Goal: Transaction & Acquisition: Download file/media

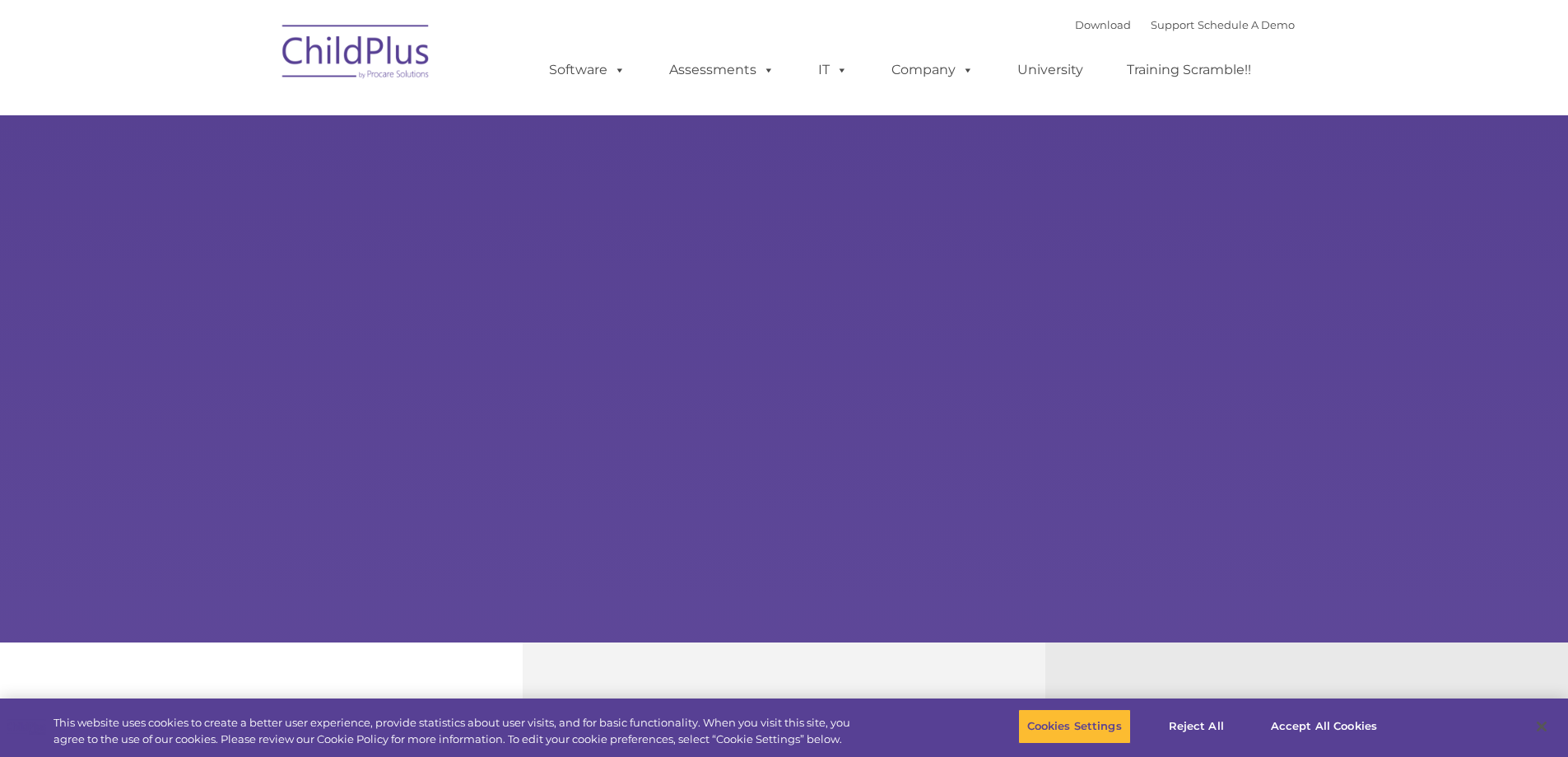
select select "MEDIUM"
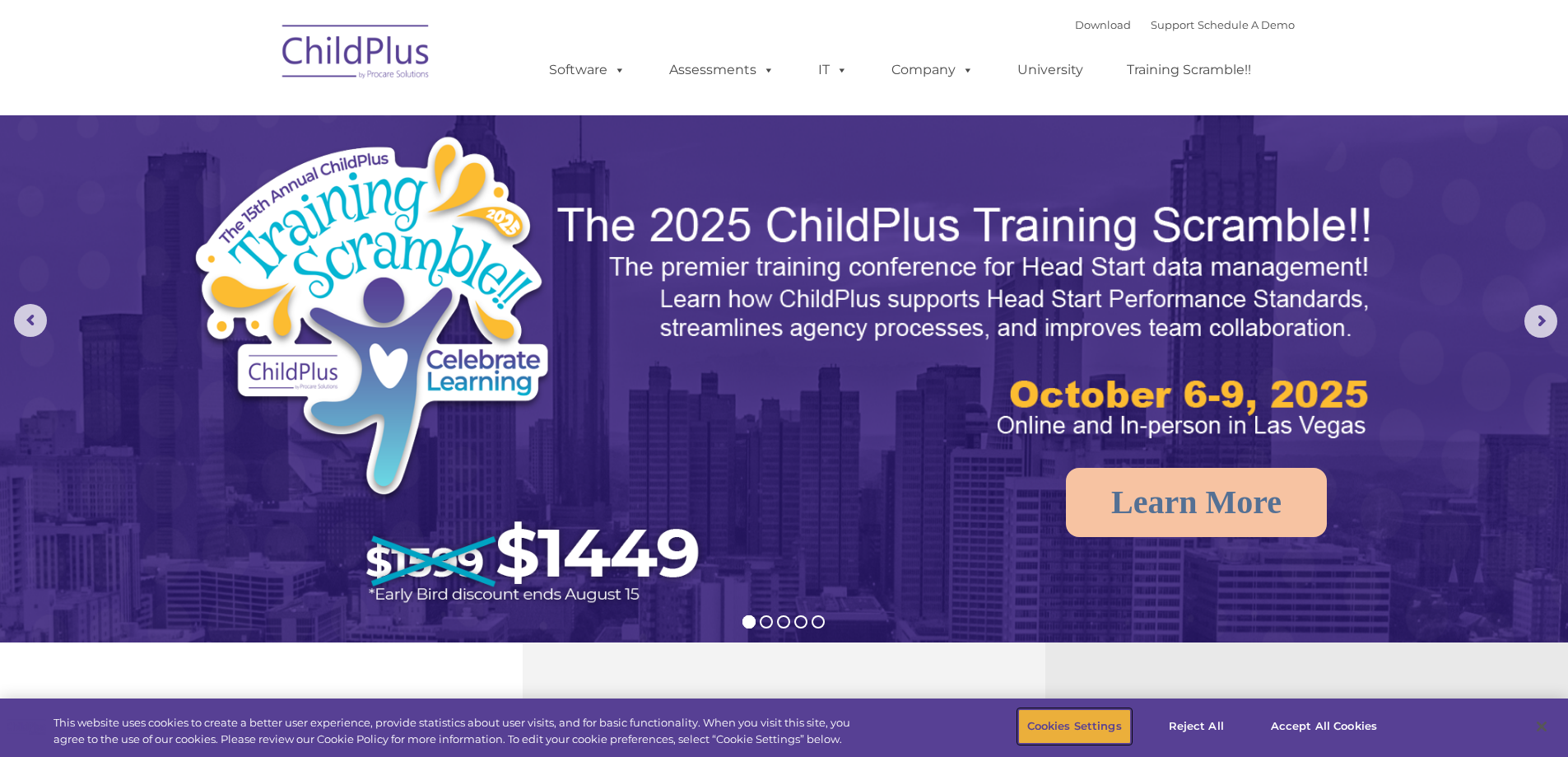
click at [1057, 731] on button "Cookies Settings" at bounding box center [1074, 726] width 113 height 34
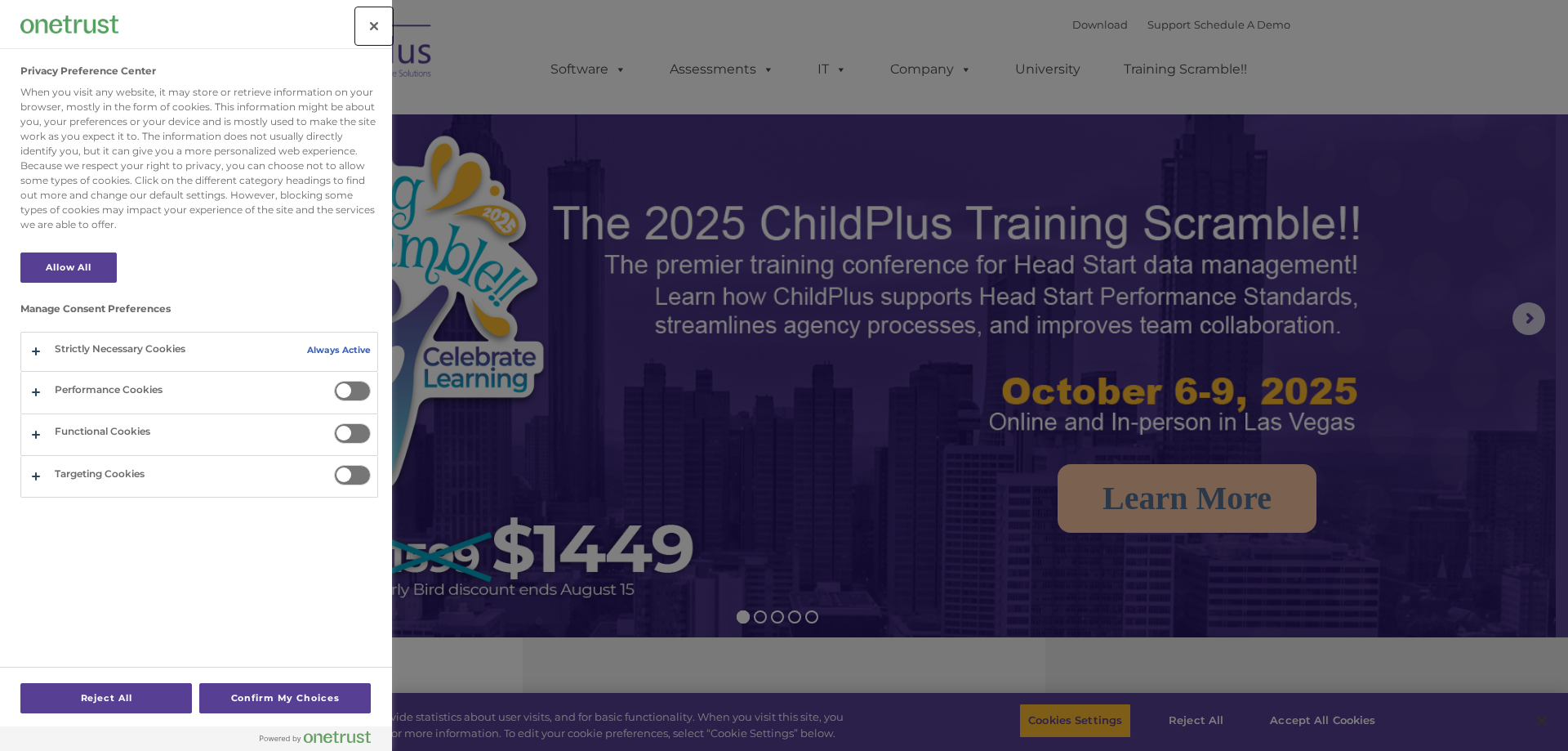
click at [371, 27] on button "Close" at bounding box center [373, 26] width 36 height 36
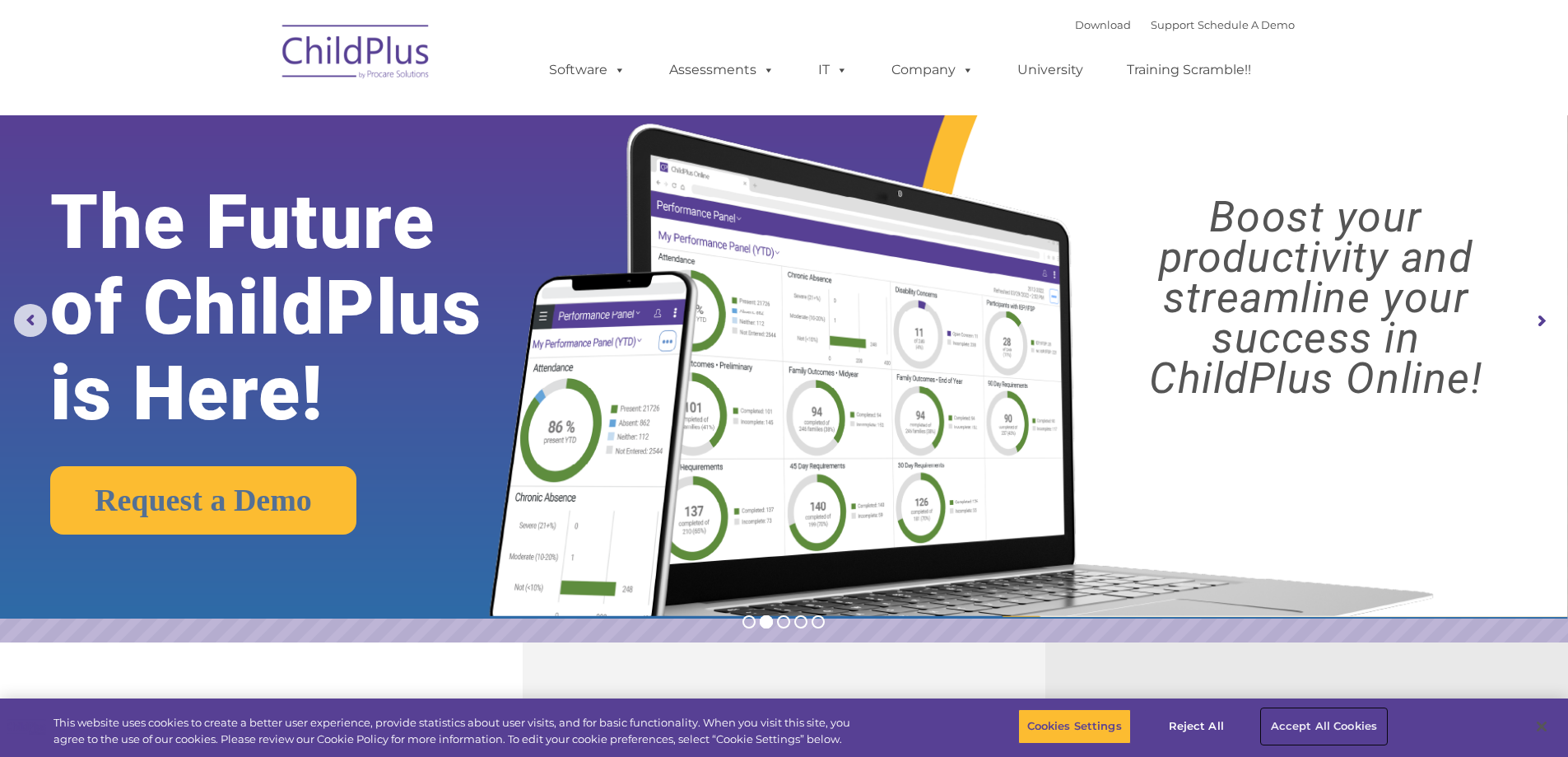
click at [1323, 721] on button "Accept All Cookies" at bounding box center [1323, 726] width 124 height 34
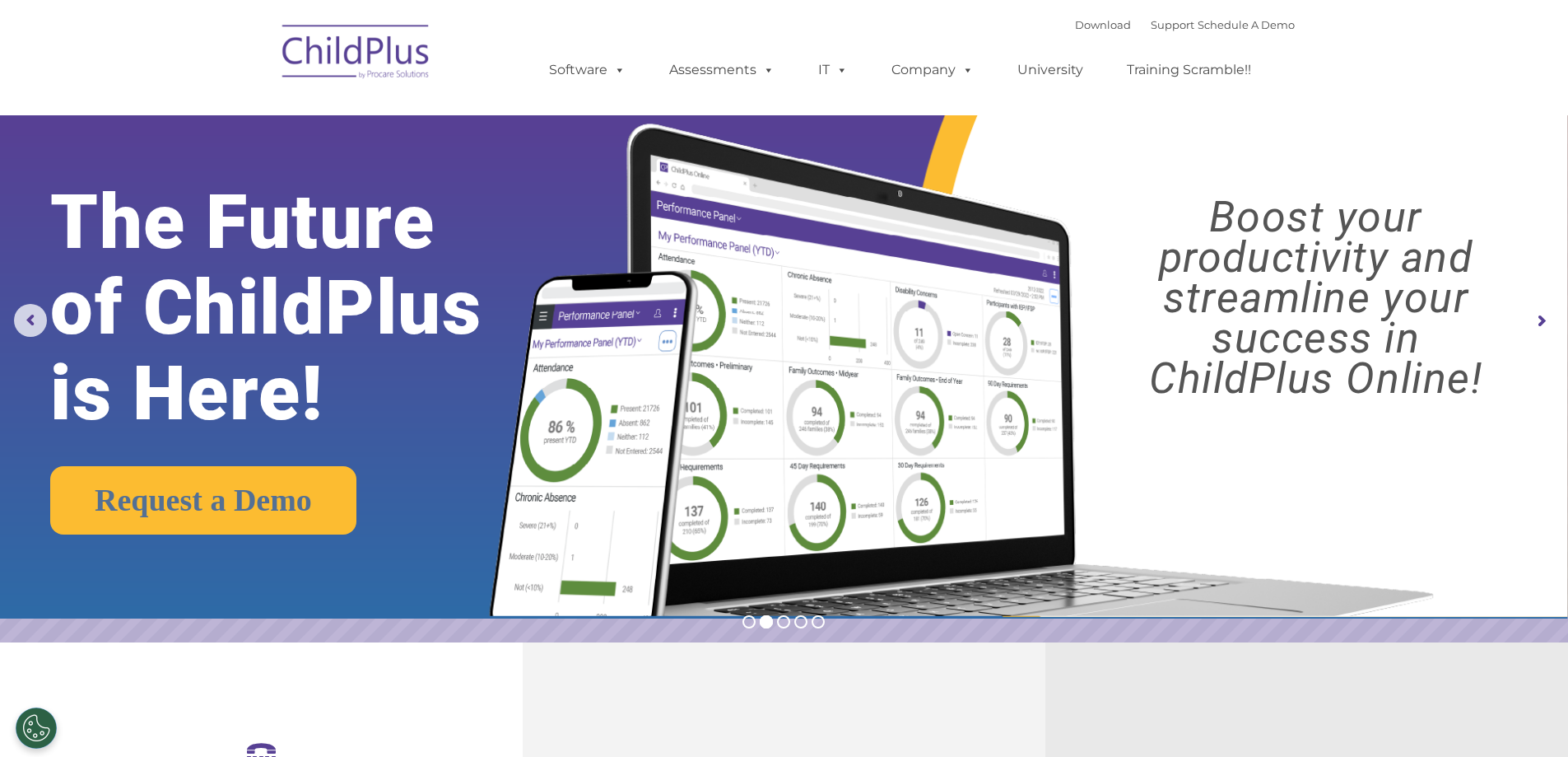
click at [372, 54] on img at bounding box center [356, 54] width 165 height 83
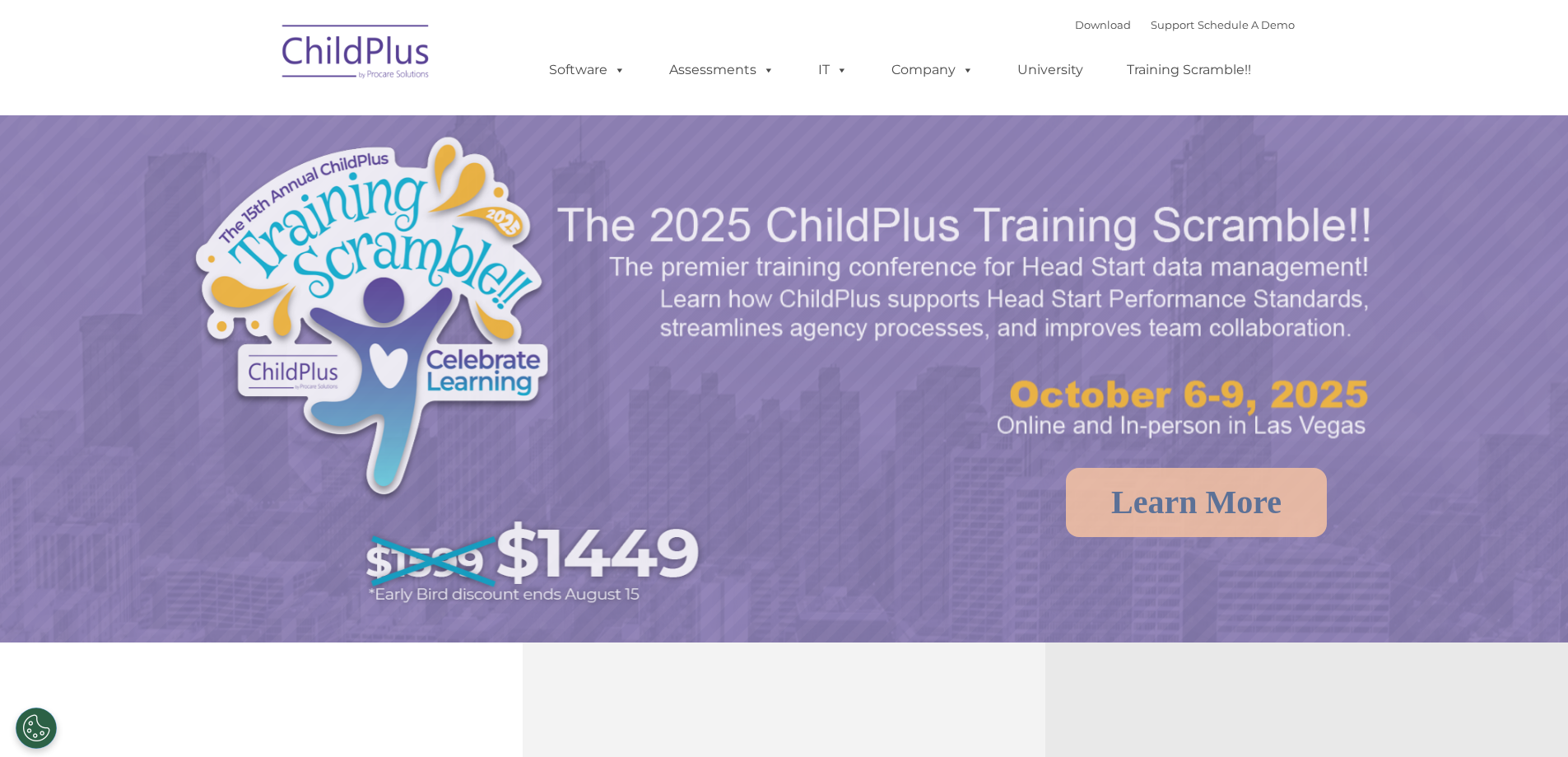
select select "MEDIUM"
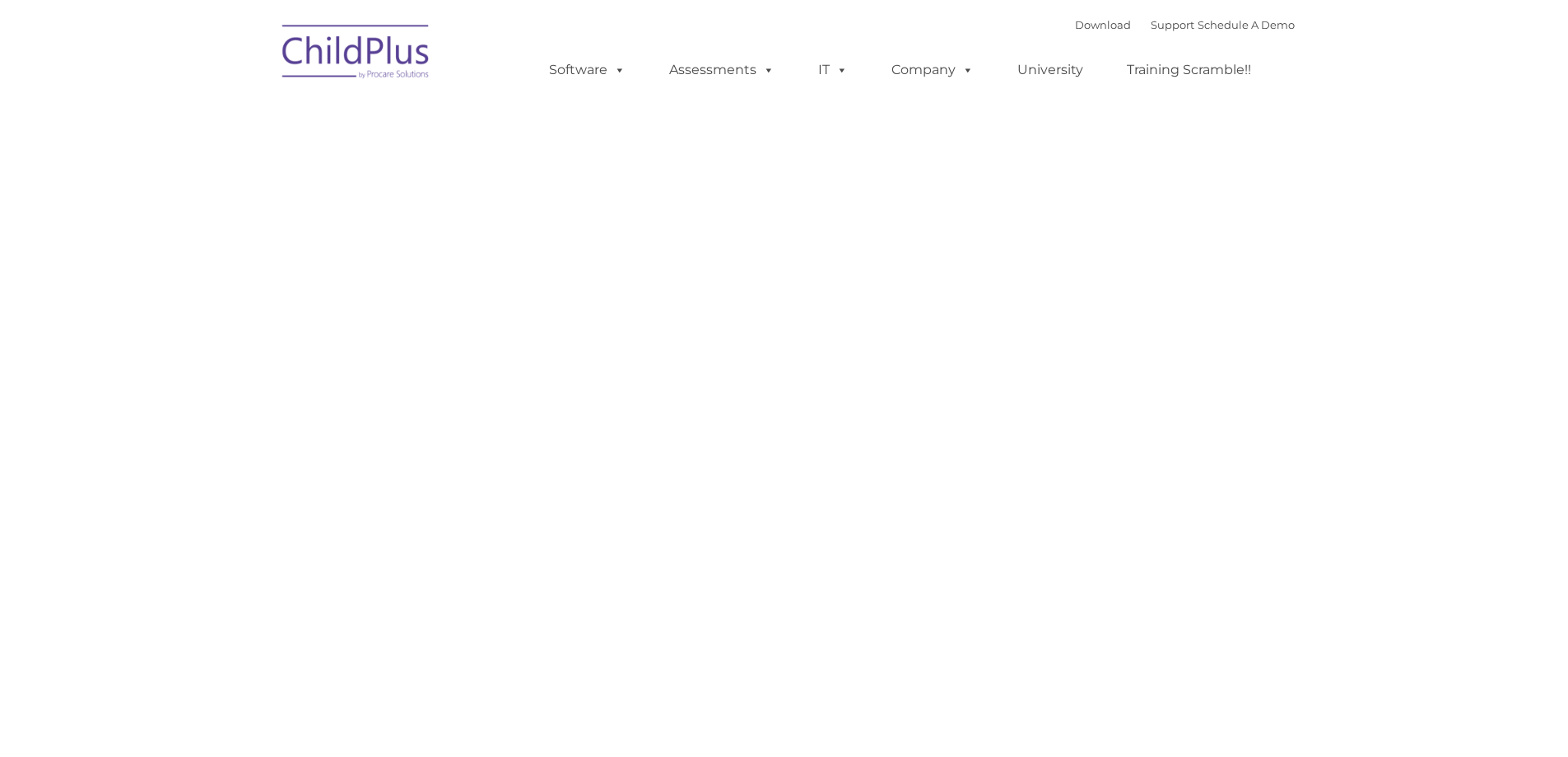
type input ""
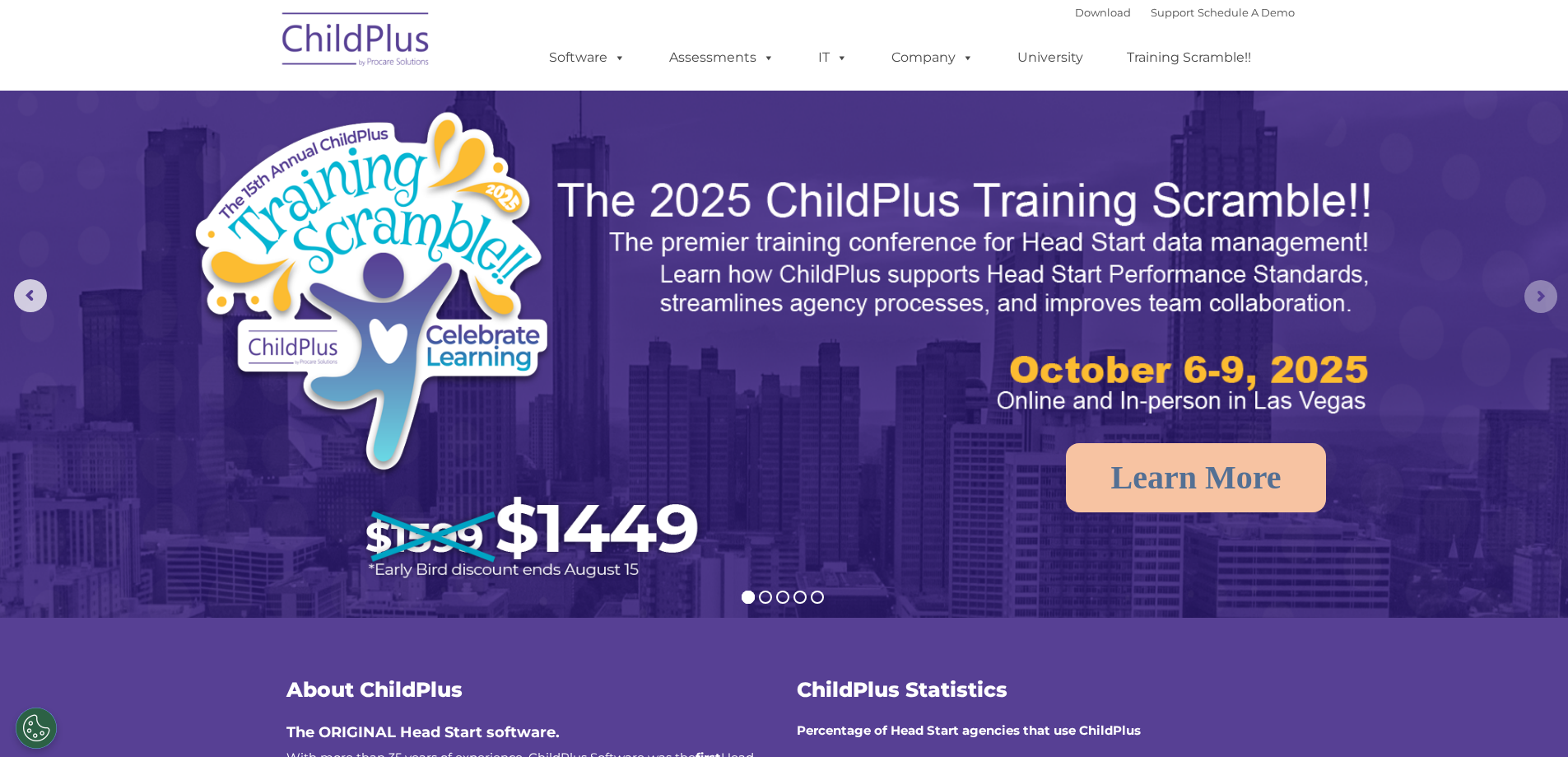
click at [1544, 298] on rs-arrow at bounding box center [1541, 296] width 33 height 33
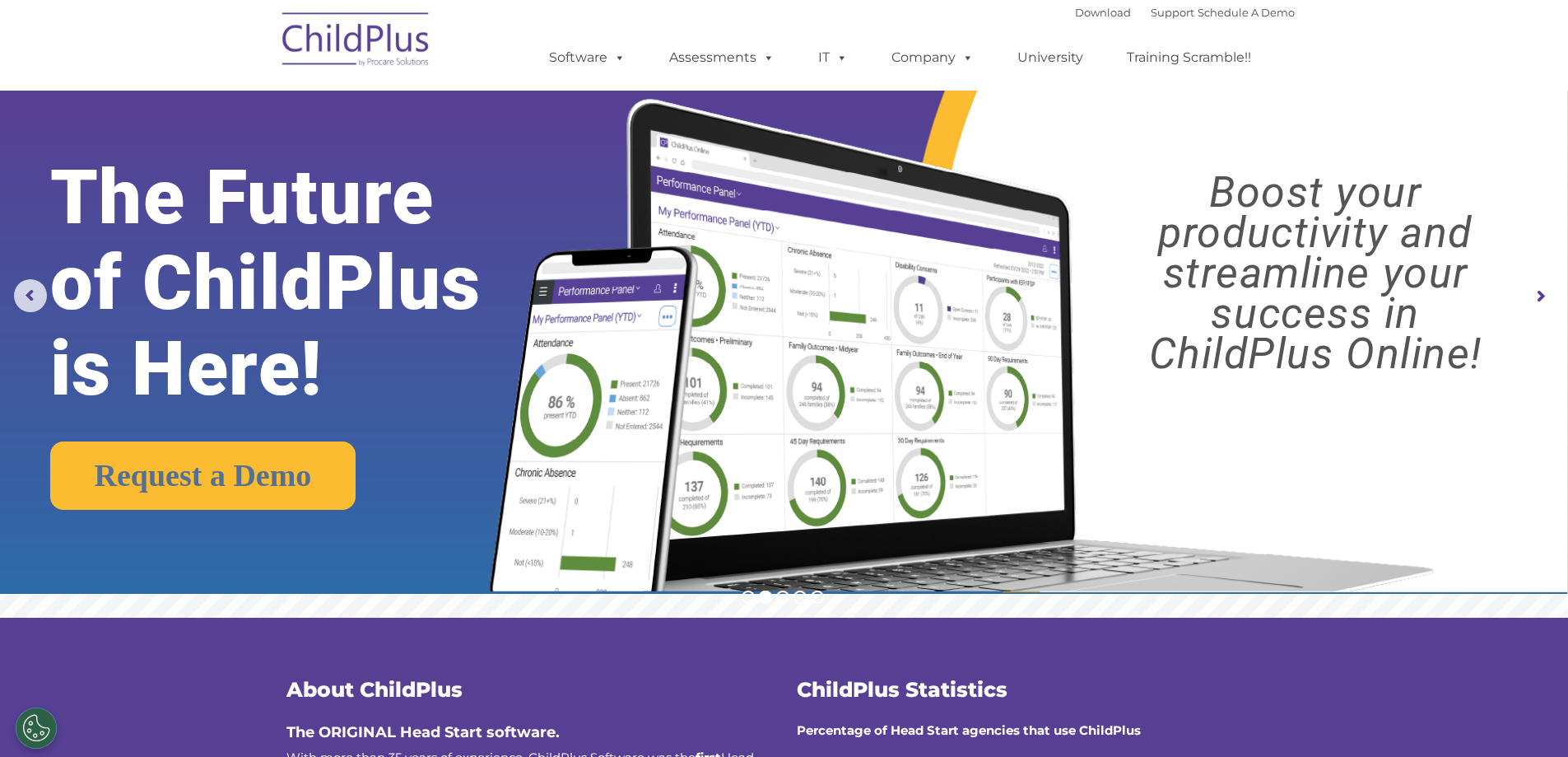
click at [1544, 297] on rs-arrow at bounding box center [1541, 296] width 33 height 33
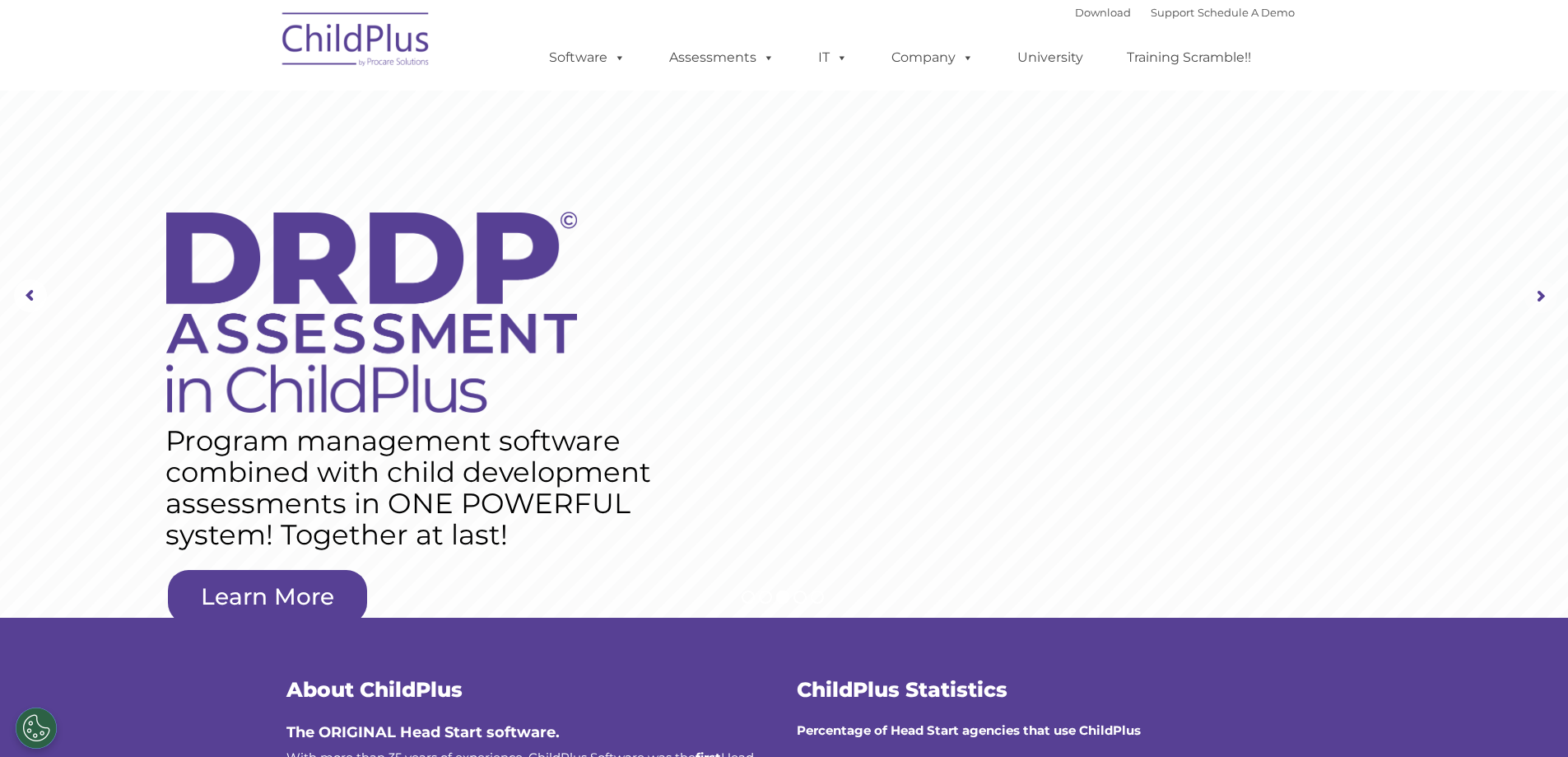
click at [1544, 297] on rs-arrow at bounding box center [1541, 296] width 33 height 33
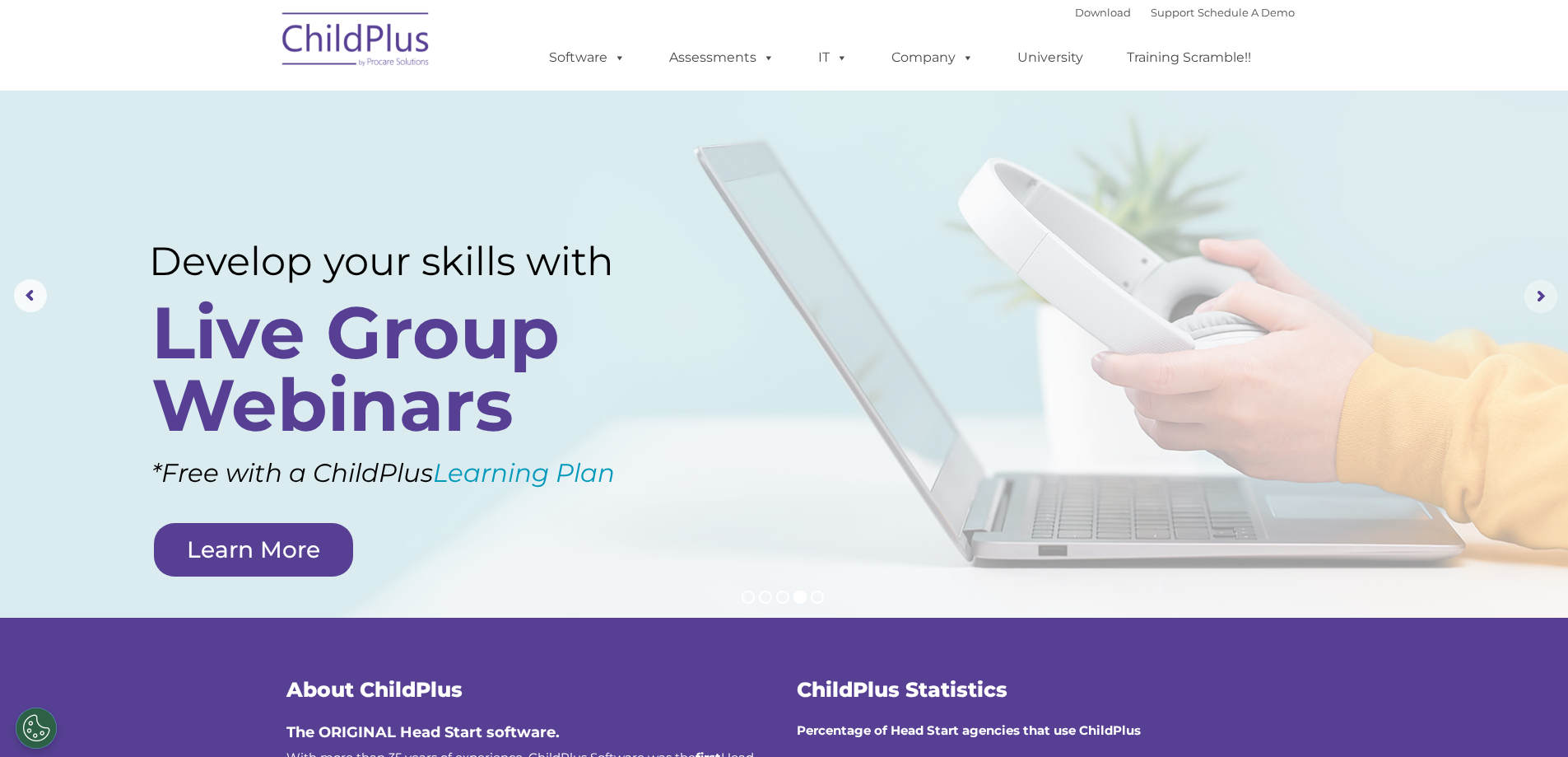
click at [1544, 297] on rs-arrow at bounding box center [1541, 296] width 33 height 33
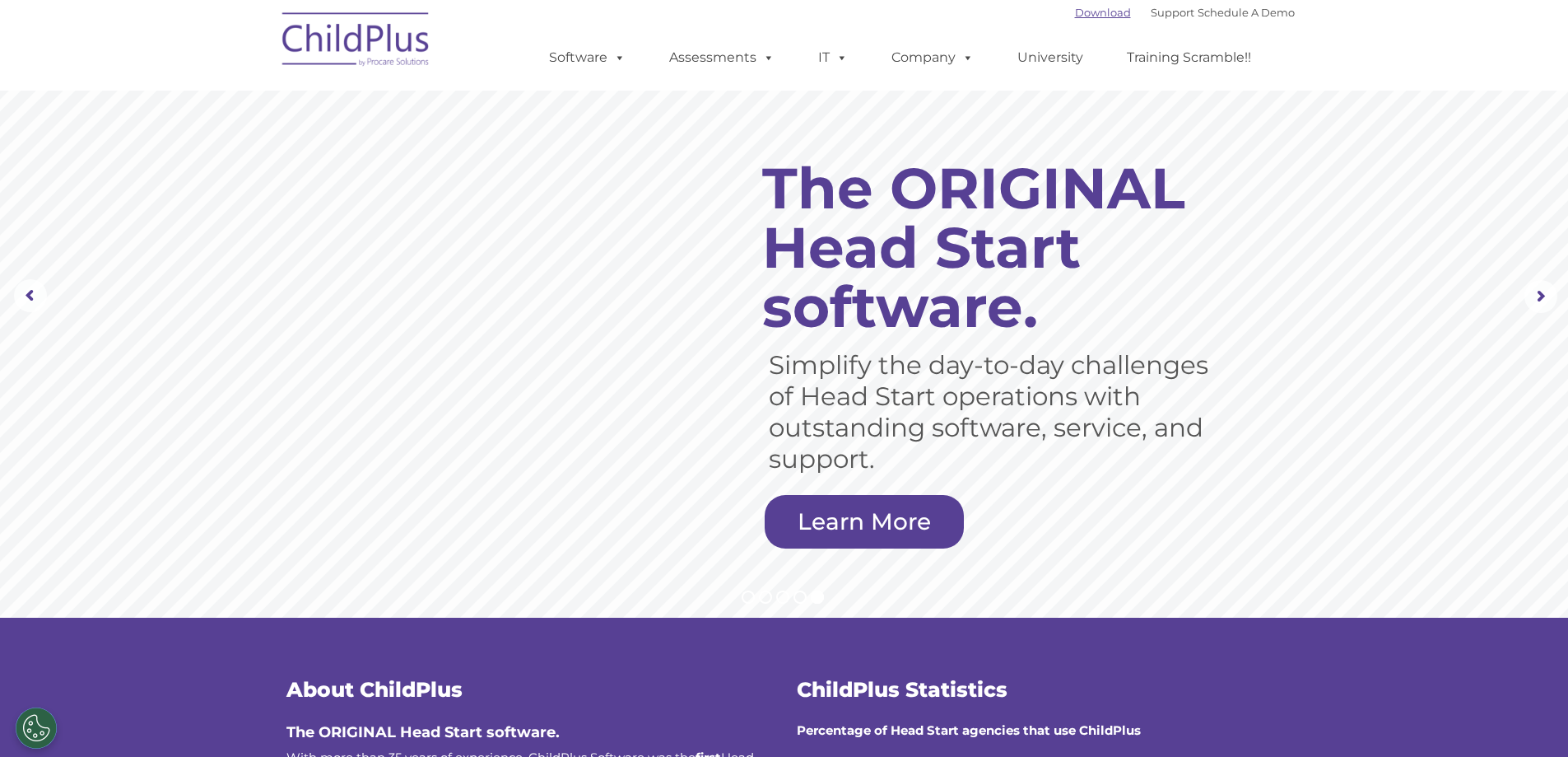
click at [1084, 11] on link "Download" at bounding box center [1103, 12] width 56 height 13
